Goal: Transaction & Acquisition: Purchase product/service

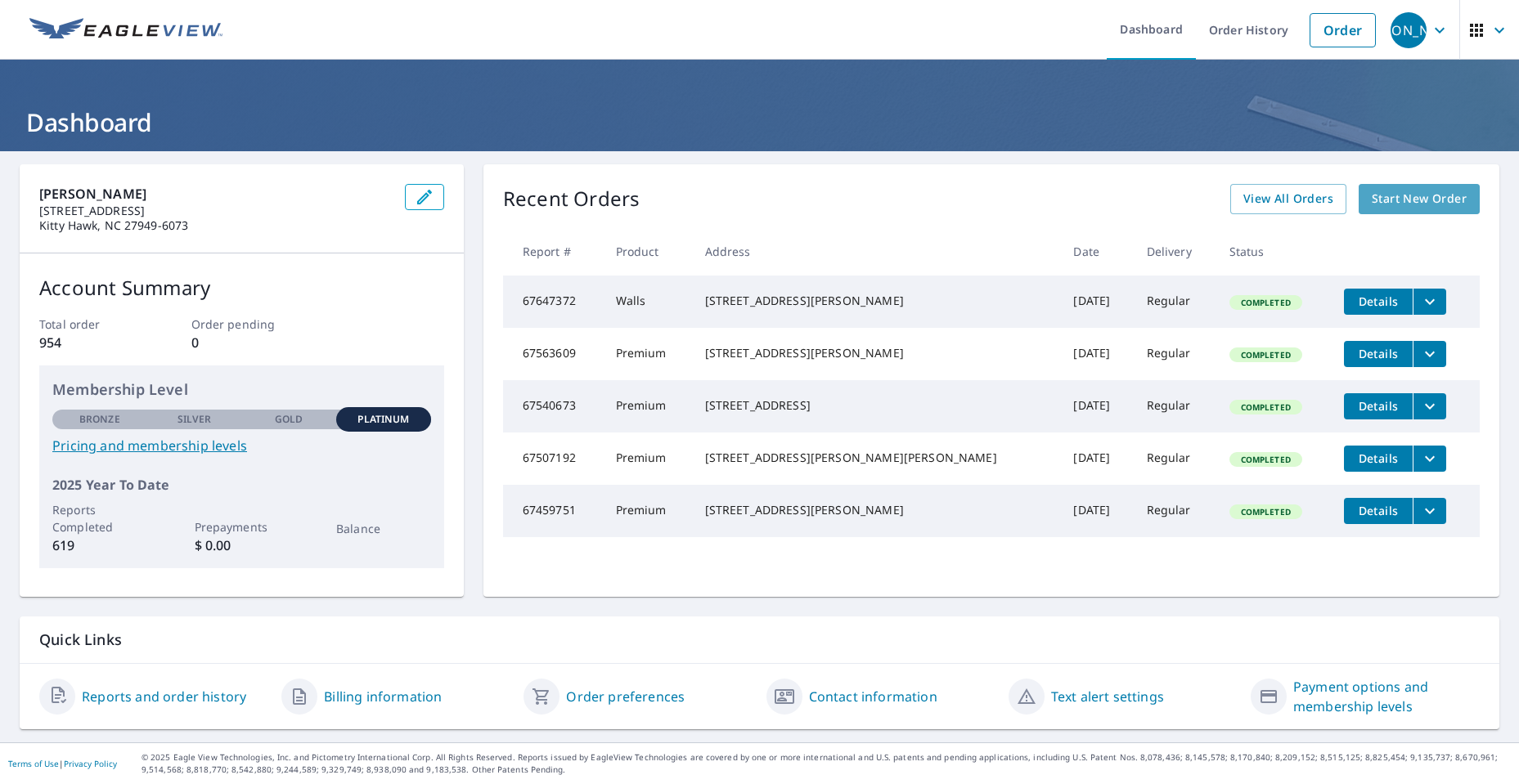
click at [1407, 200] on span "Start New Order" at bounding box center [1419, 198] width 95 height 20
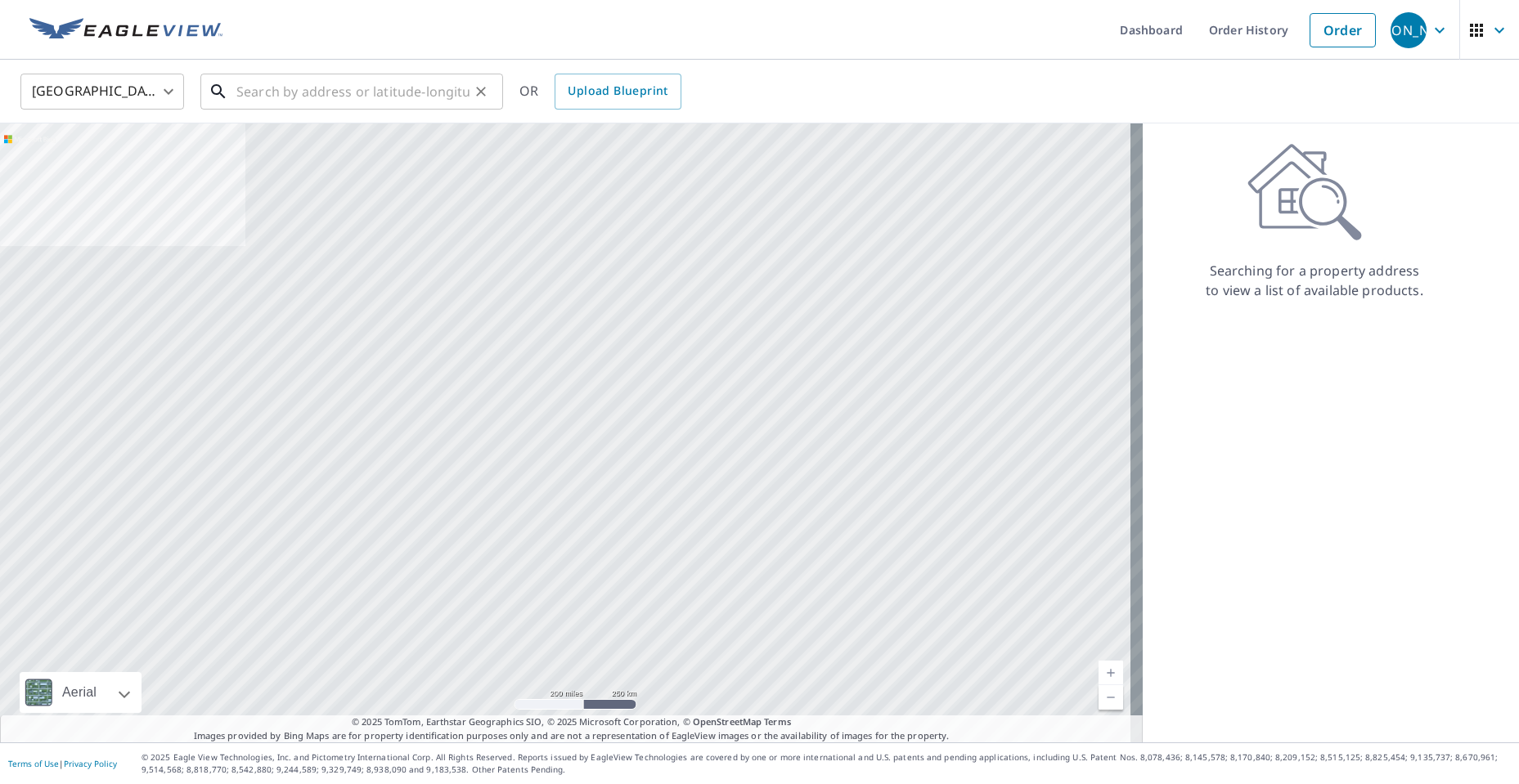
click at [343, 99] on input "text" at bounding box center [352, 91] width 233 height 45
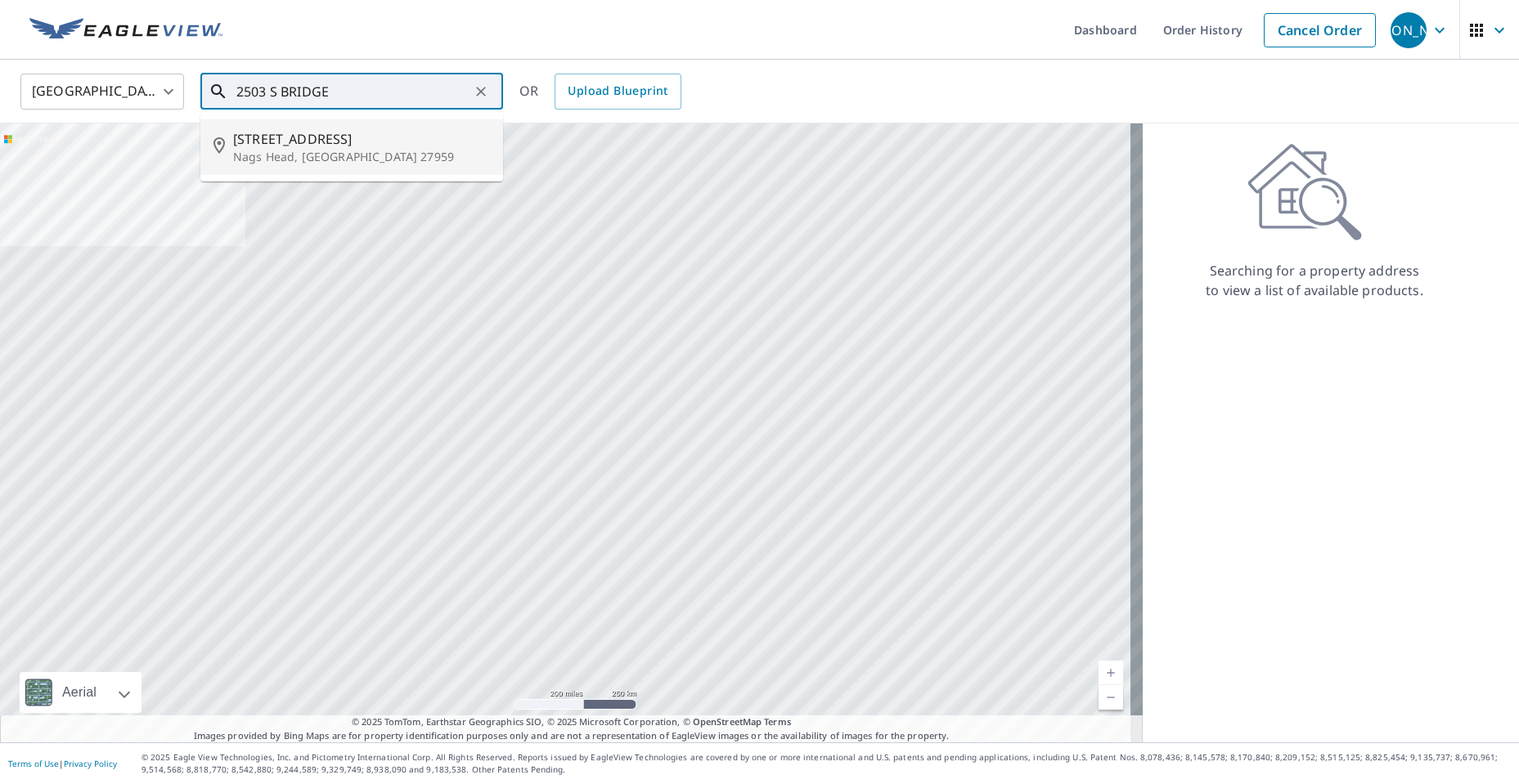
click at [293, 147] on span "[STREET_ADDRESS]" at bounding box center [361, 139] width 257 height 19
type input "[STREET_ADDRESS]"
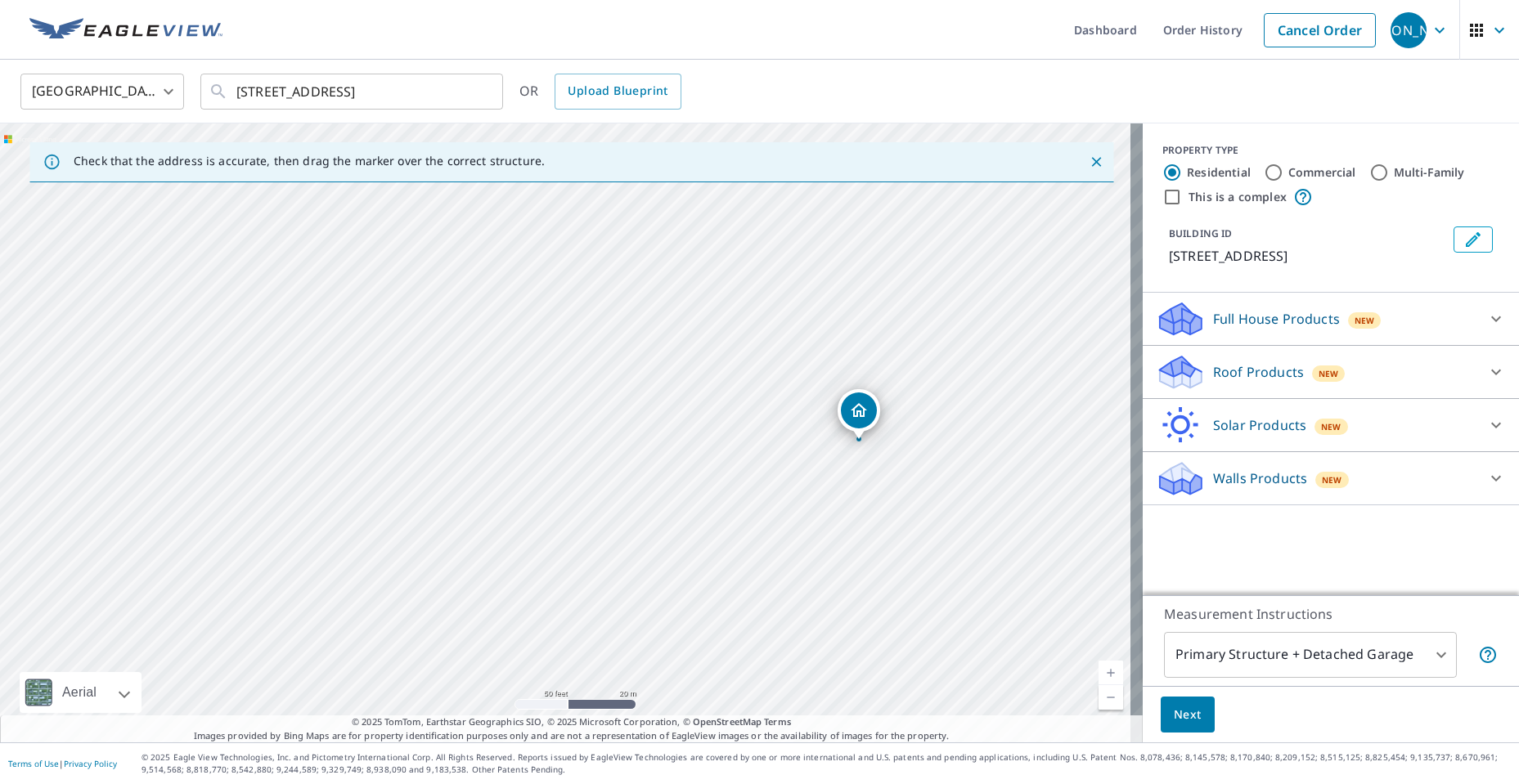
drag, startPoint x: 634, startPoint y: 483, endPoint x: 474, endPoint y: 257, distance: 276.9
click at [474, 257] on div "[STREET_ADDRESS]" at bounding box center [571, 434] width 1143 height 619
click at [1486, 317] on icon at bounding box center [1496, 318] width 19 height 19
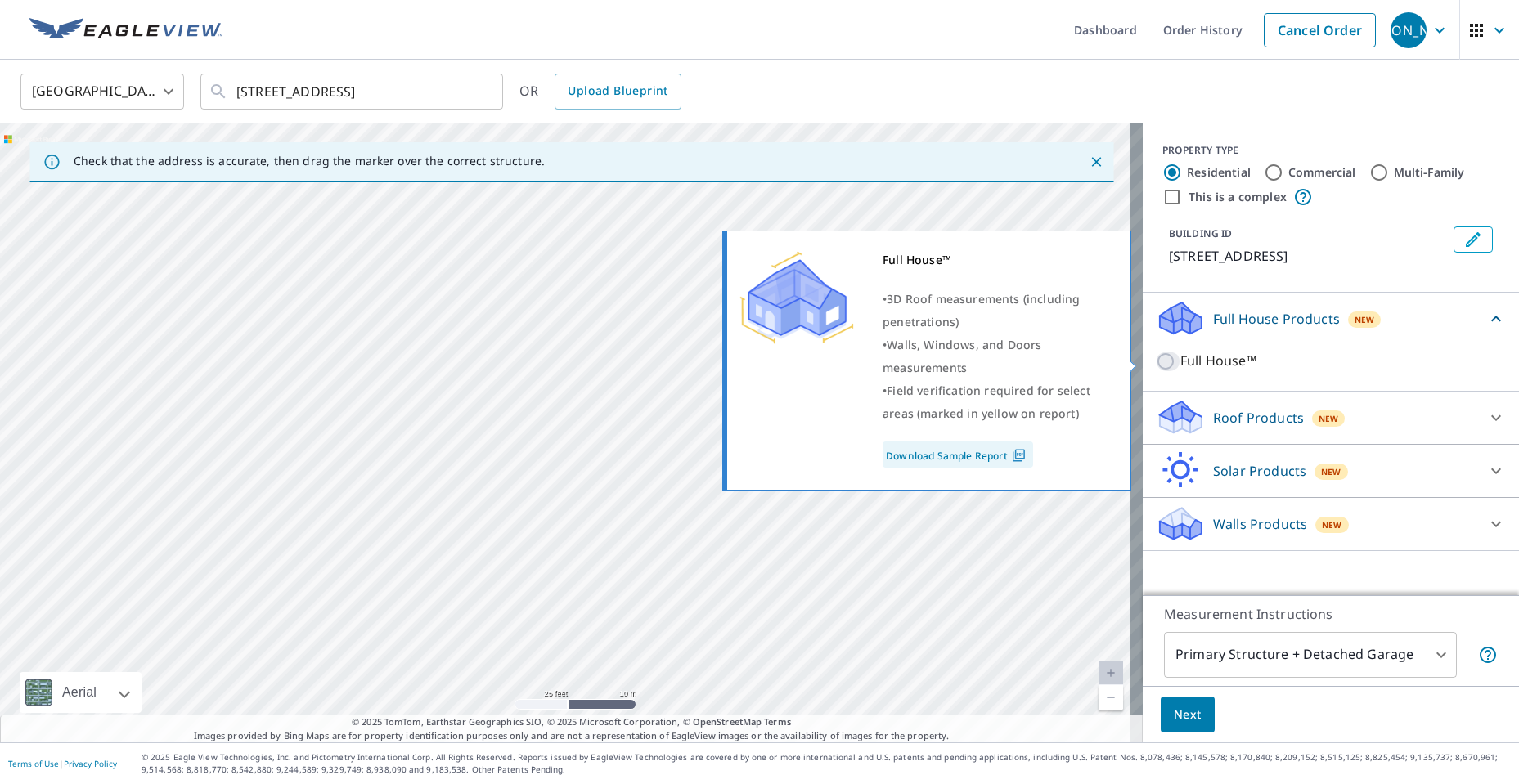
click at [1156, 363] on input "Full House™" at bounding box center [1168, 361] width 24 height 19
checkbox input "true"
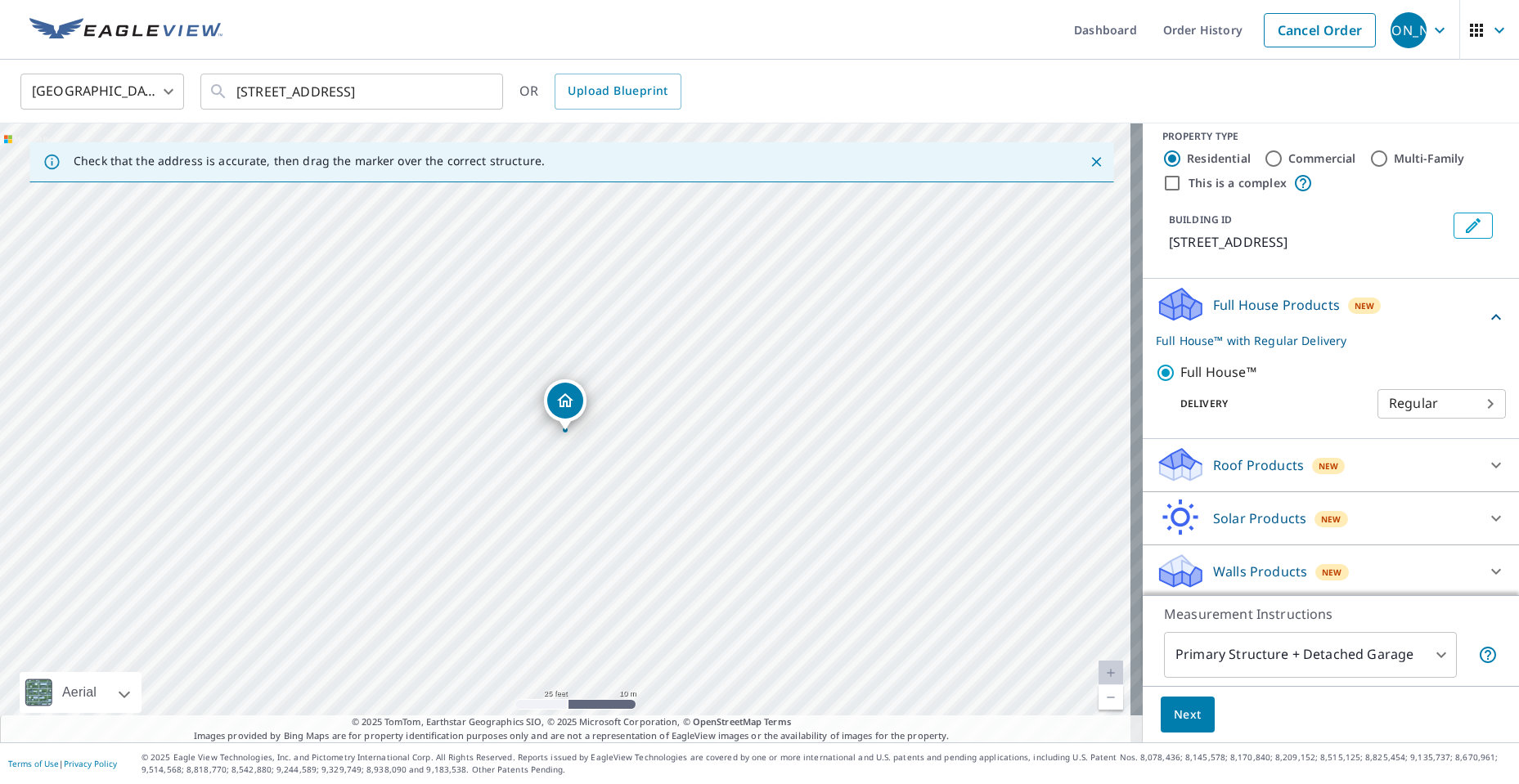
scroll to position [17, 0]
click at [1486, 564] on icon at bounding box center [1496, 568] width 19 height 19
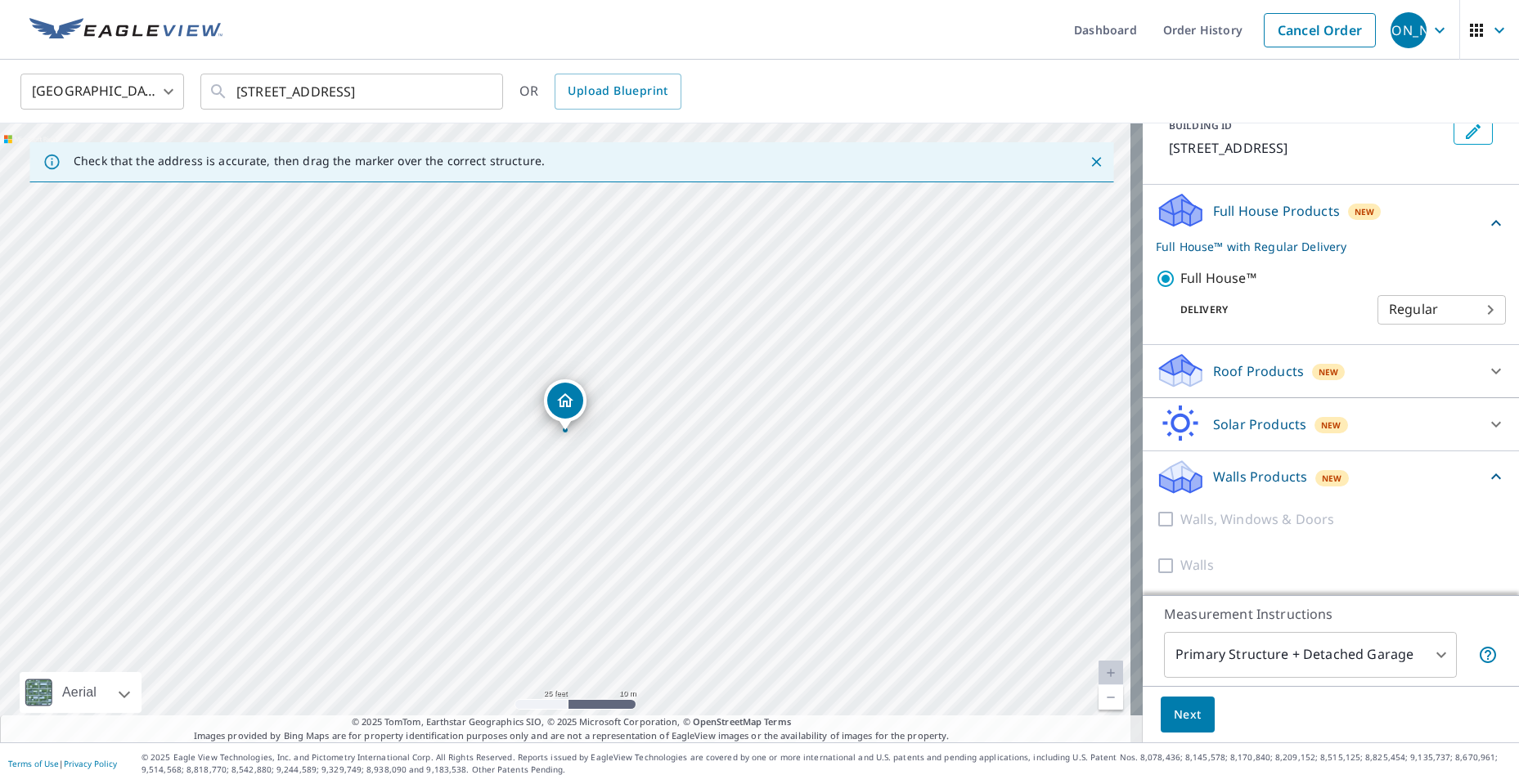
scroll to position [108, 0]
click at [1492, 424] on icon at bounding box center [1497, 423] width 10 height 6
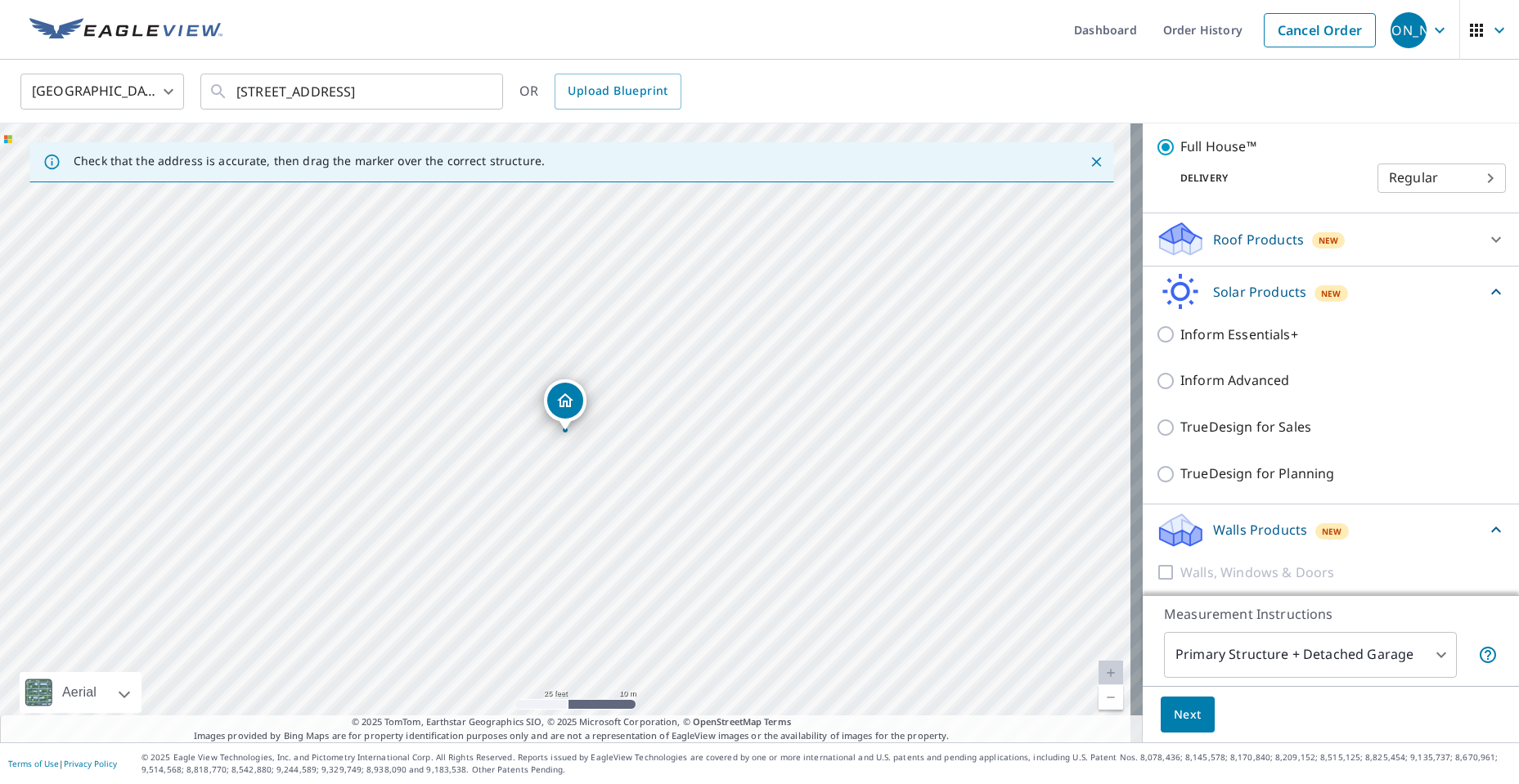
scroll to position [293, 0]
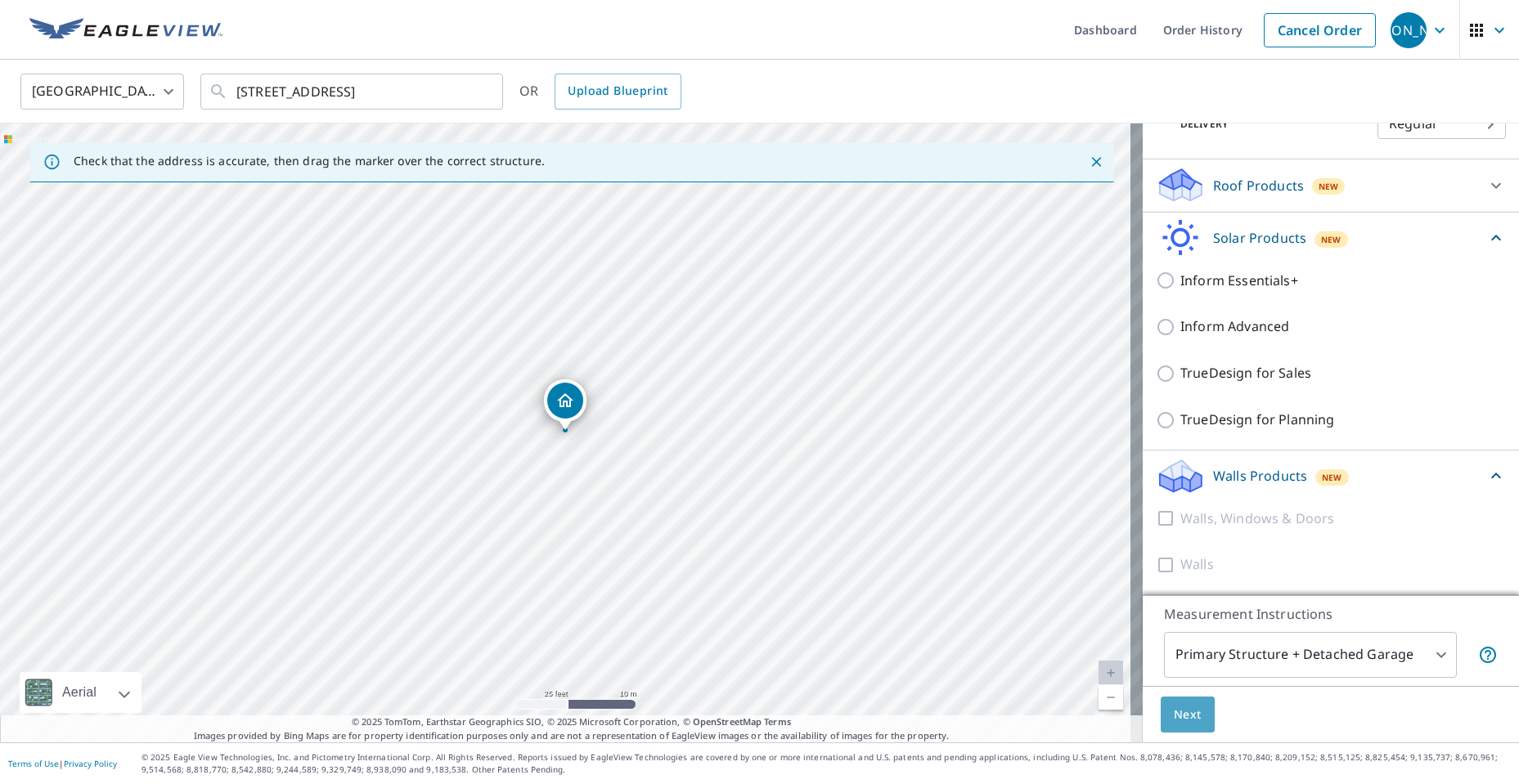
click at [1180, 715] on span "Next" at bounding box center [1188, 714] width 28 height 20
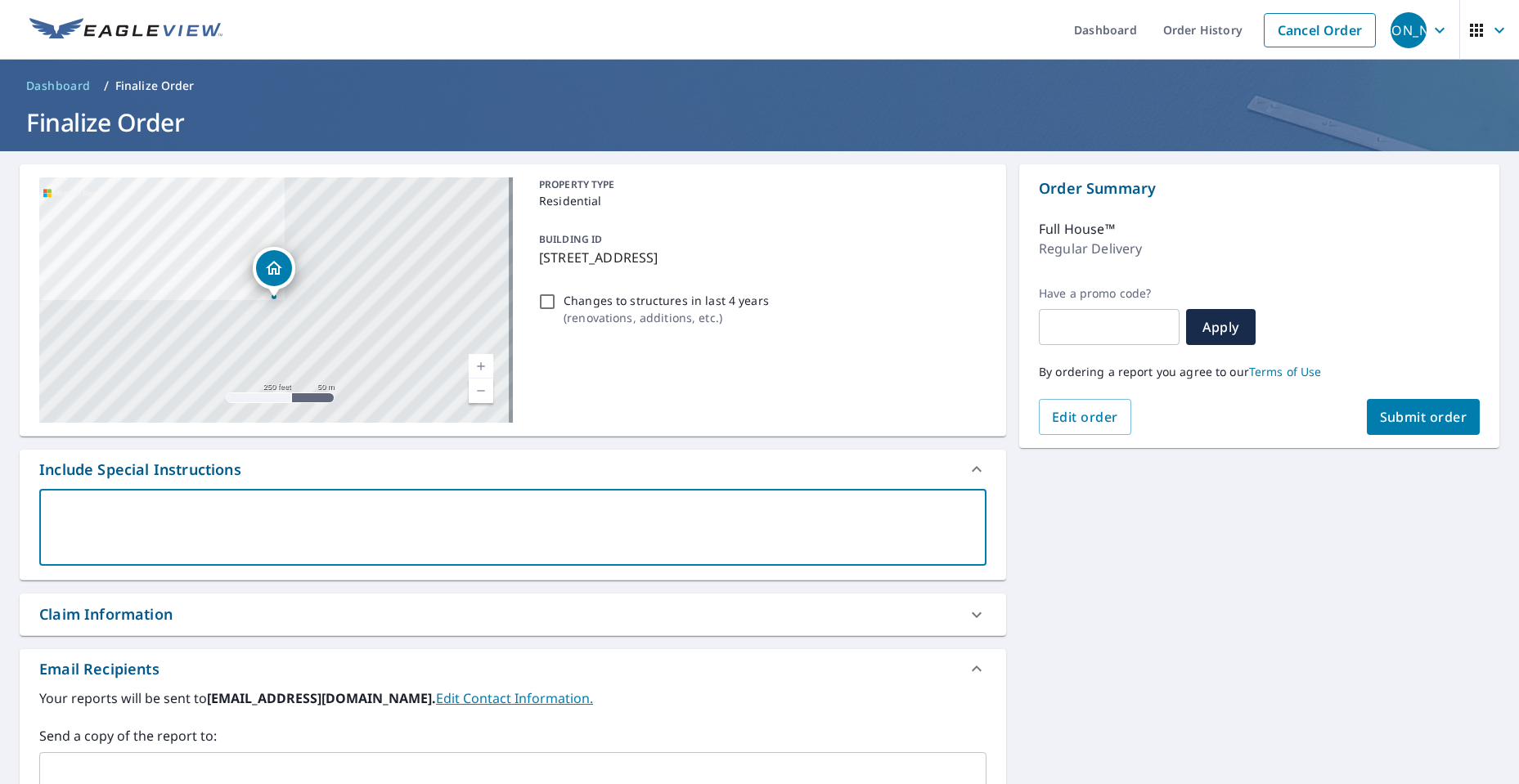
click at [270, 518] on textarea at bounding box center [512, 528] width 925 height 46
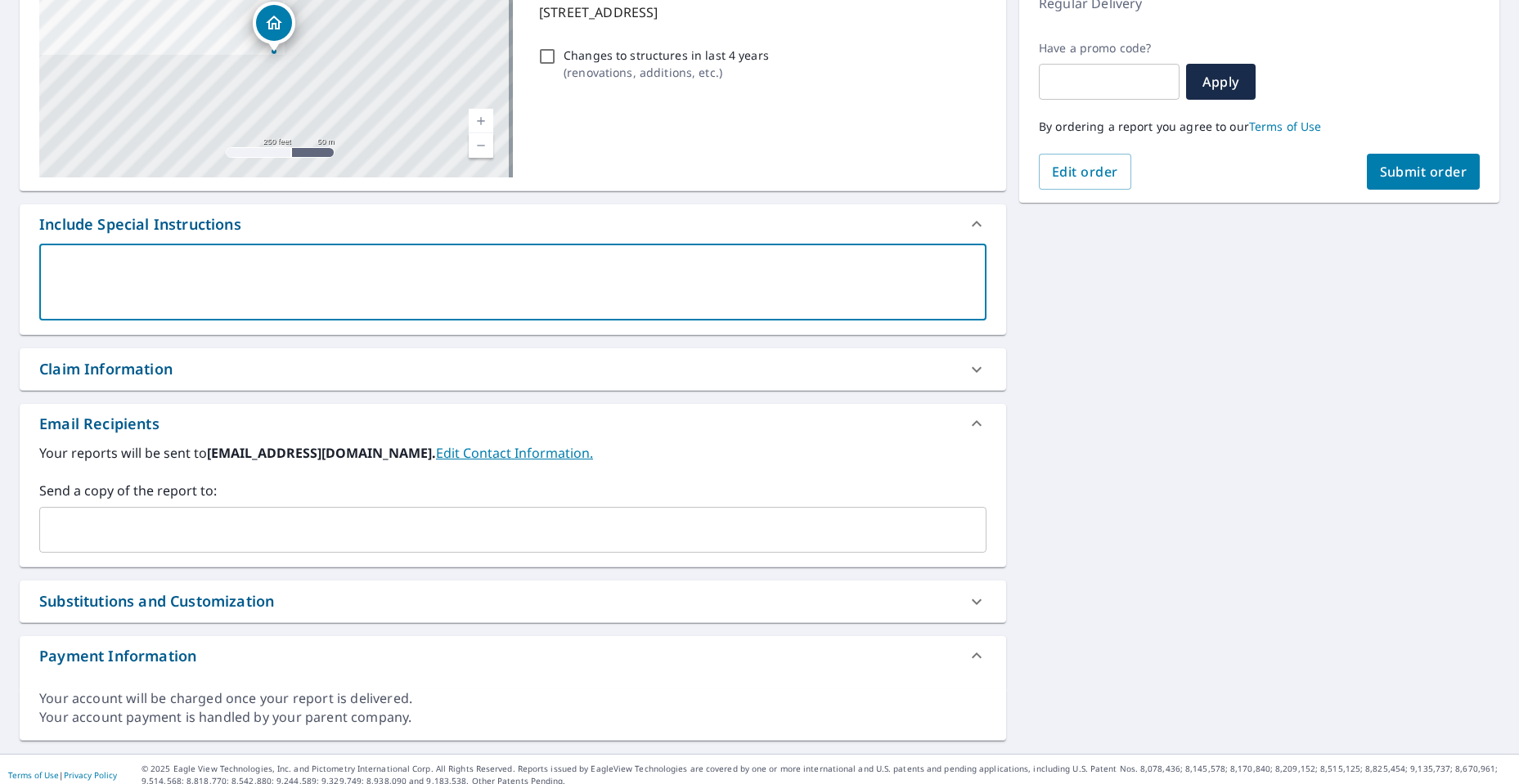
scroll to position [256, 0]
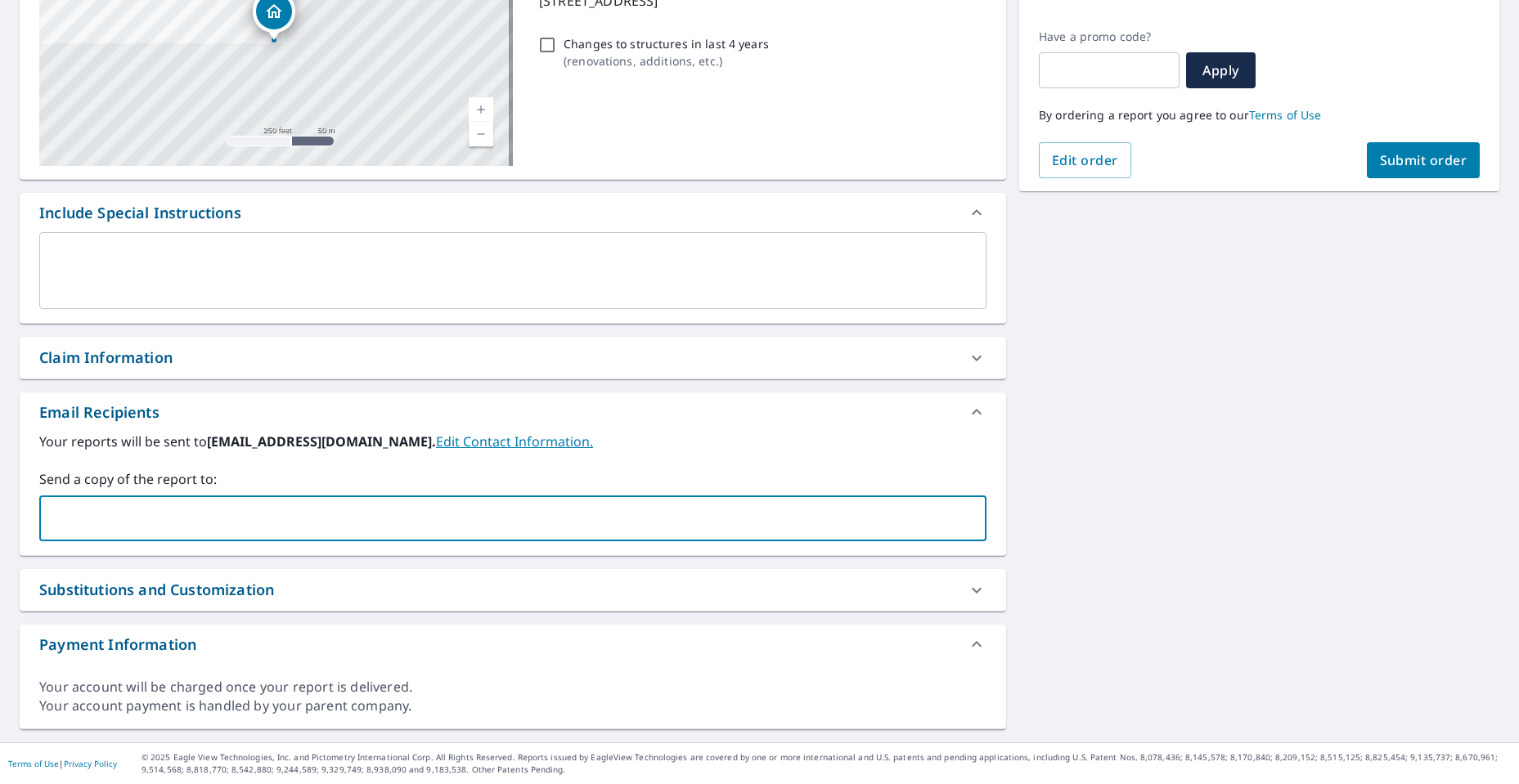
click at [145, 515] on input "text" at bounding box center [501, 519] width 908 height 31
type input "[EMAIL_ADDRESS][DOMAIN_NAME]"
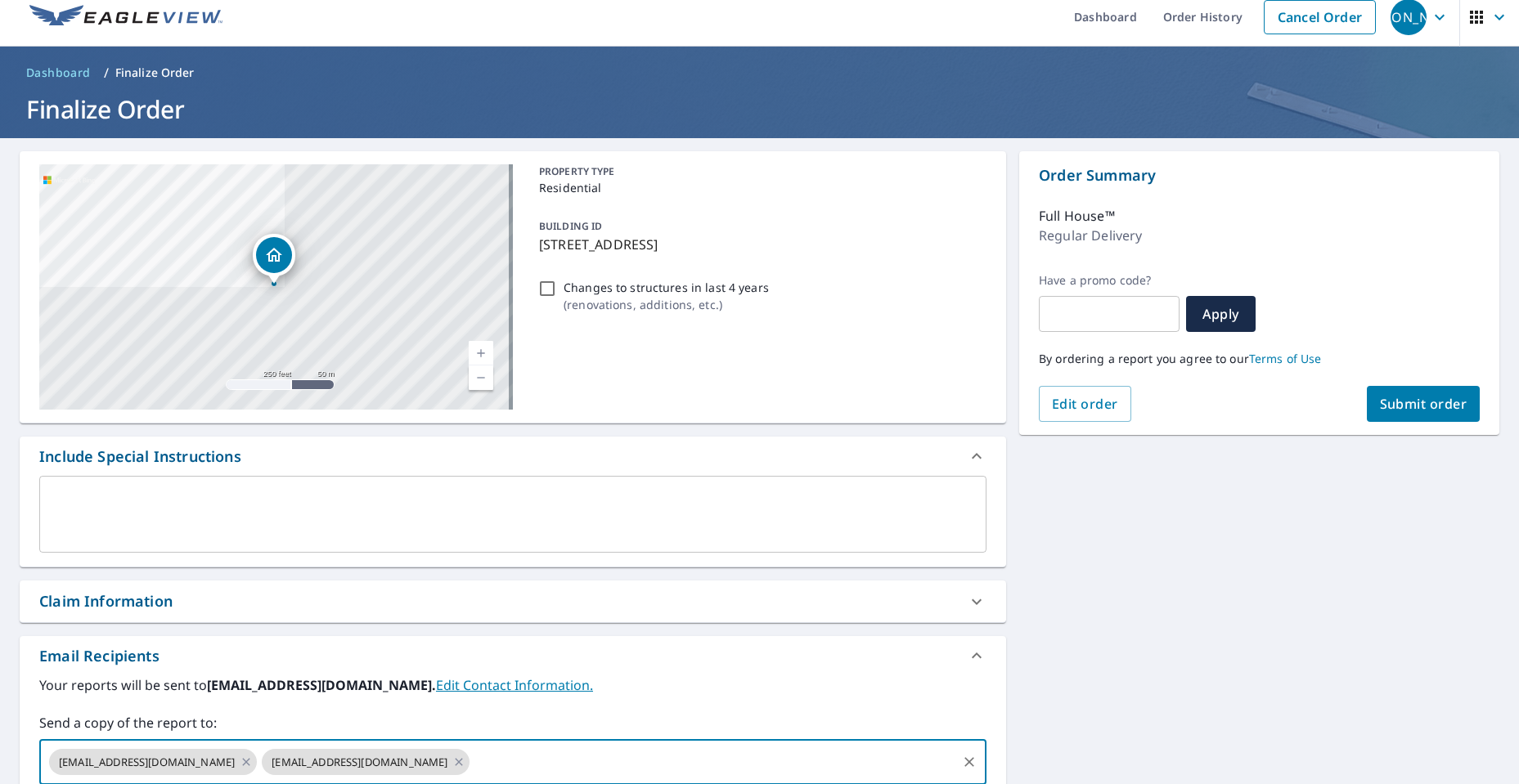
scroll to position [12, 0]
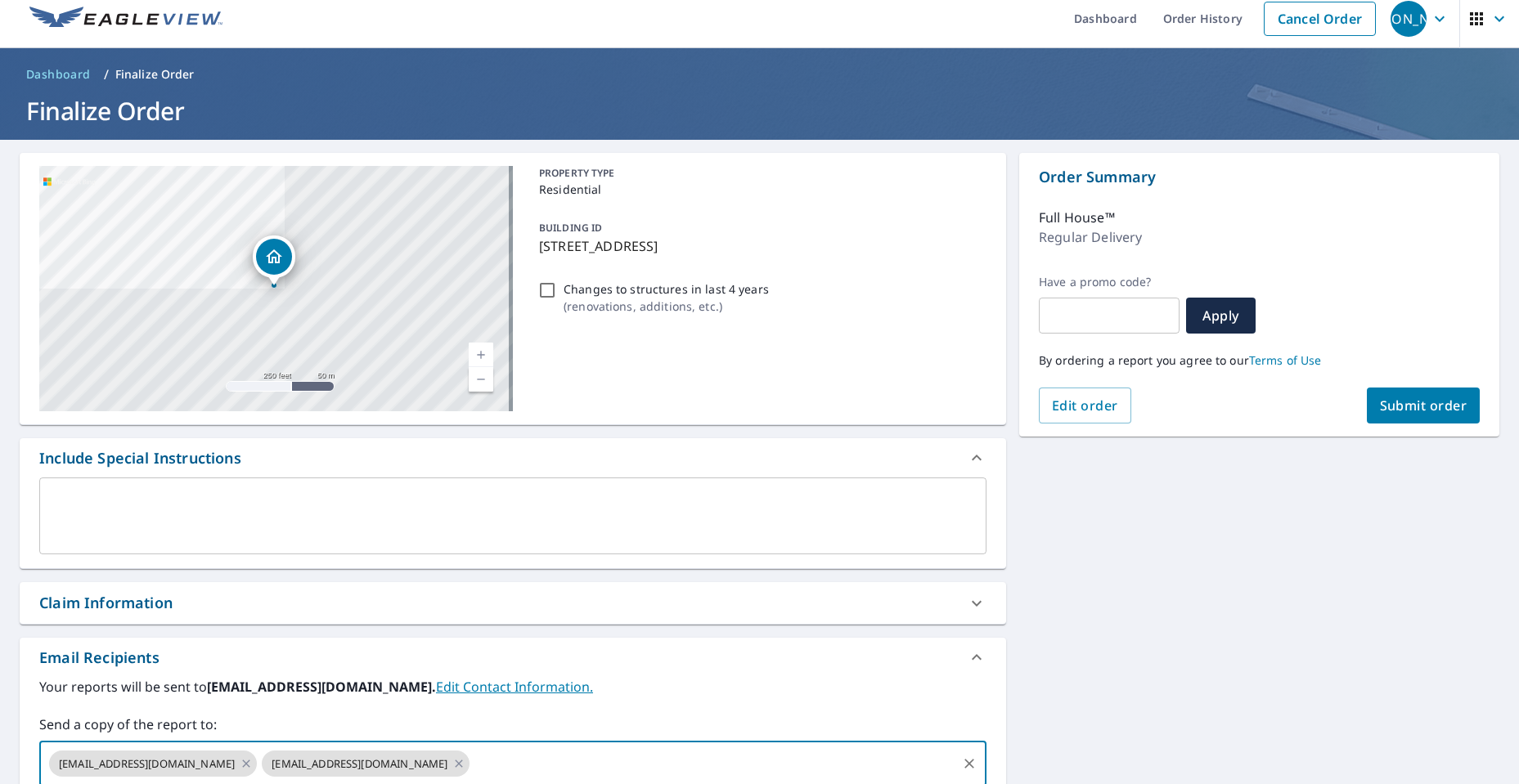
click at [1437, 408] on span "Submit order" at bounding box center [1424, 406] width 87 height 18
